Goal: Transaction & Acquisition: Purchase product/service

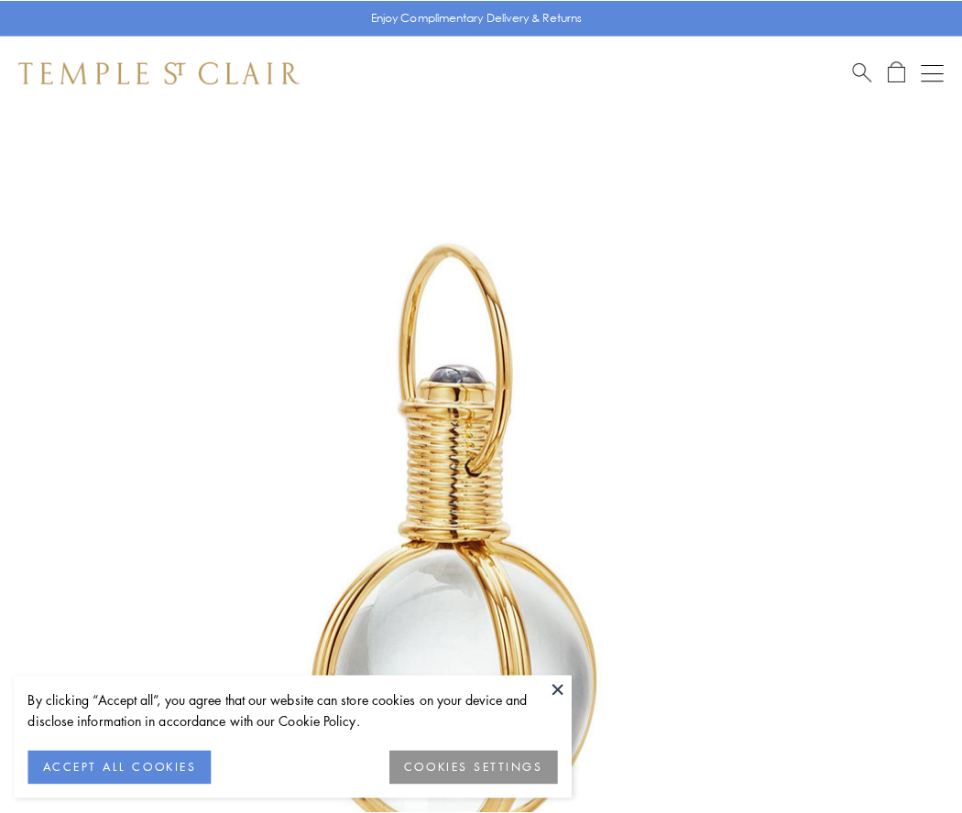
scroll to position [478, 0]
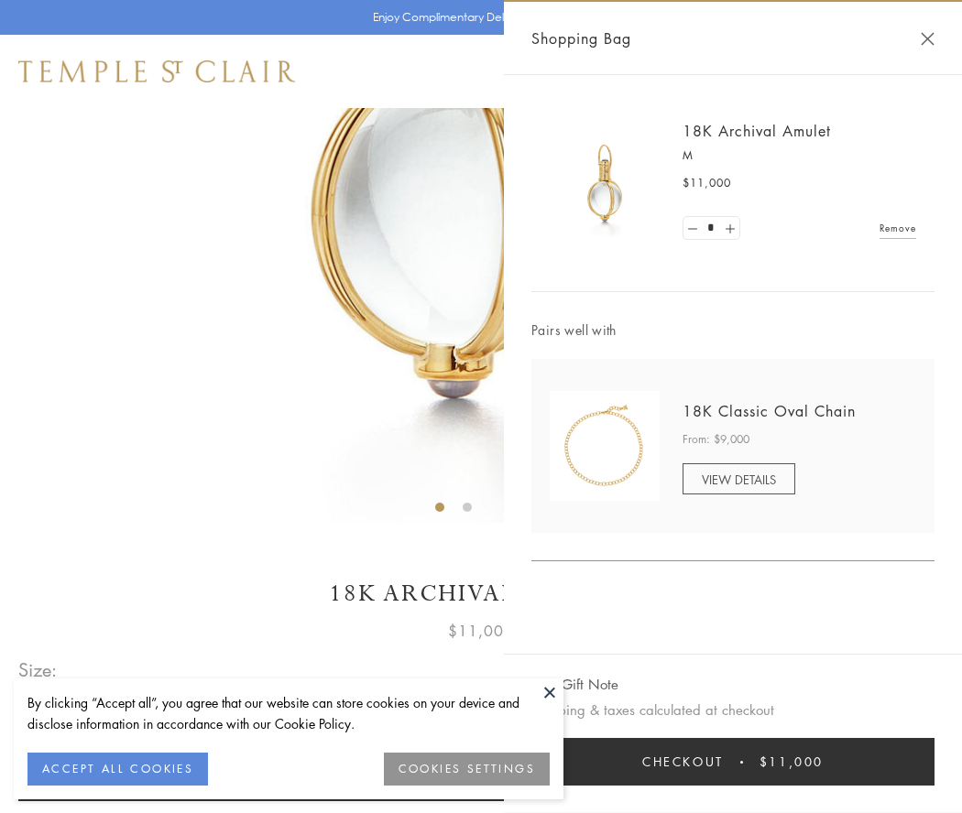
click at [733, 762] on button "Checkout $11,000" at bounding box center [732, 762] width 403 height 48
